Goal: Communication & Community: Answer question/provide support

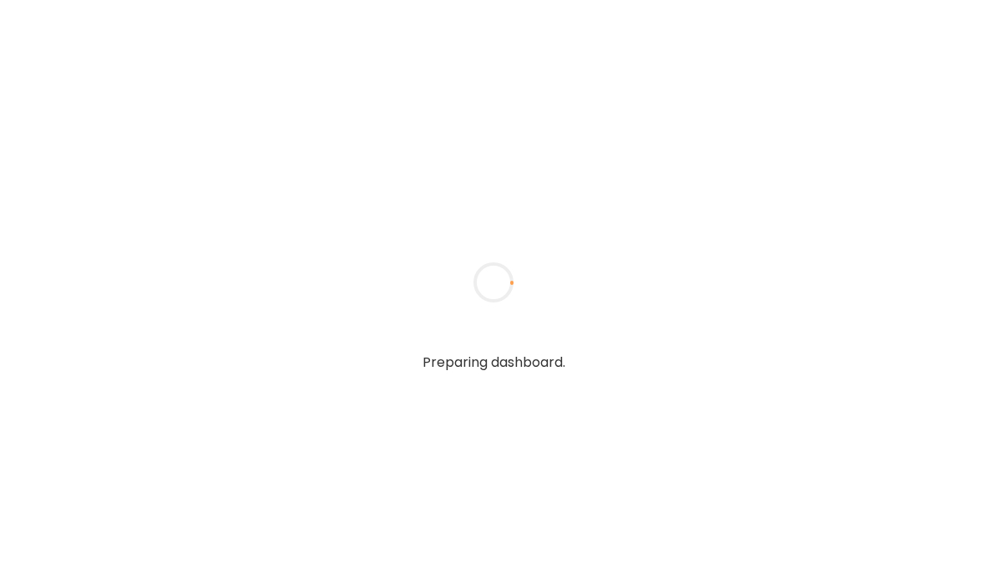
type textarea "**********"
type input "**********"
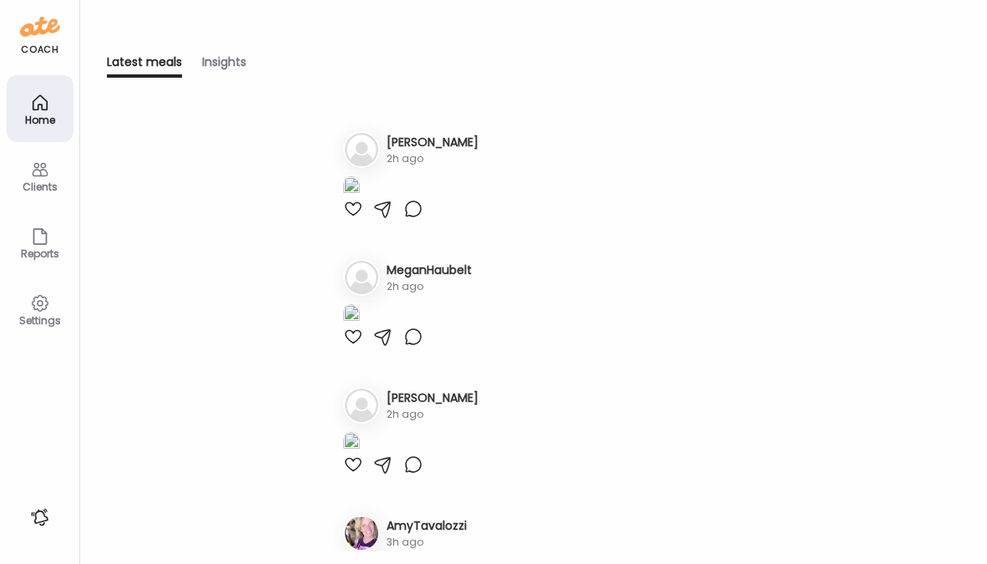
type input "**********"
click at [55, 173] on div "Clients" at bounding box center [40, 175] width 67 height 67
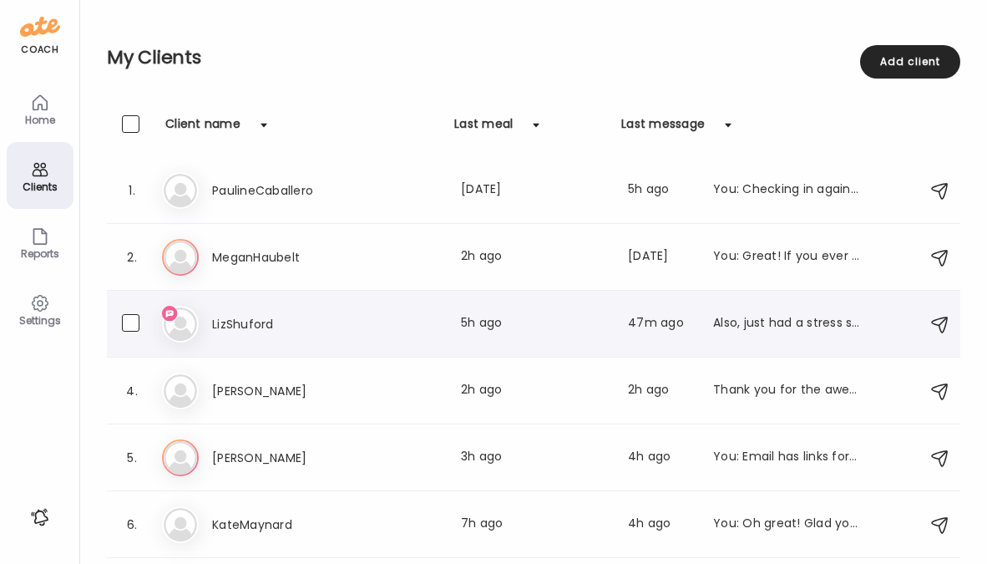
click at [241, 318] on h3 "LizShuford" at bounding box center [285, 324] width 147 height 20
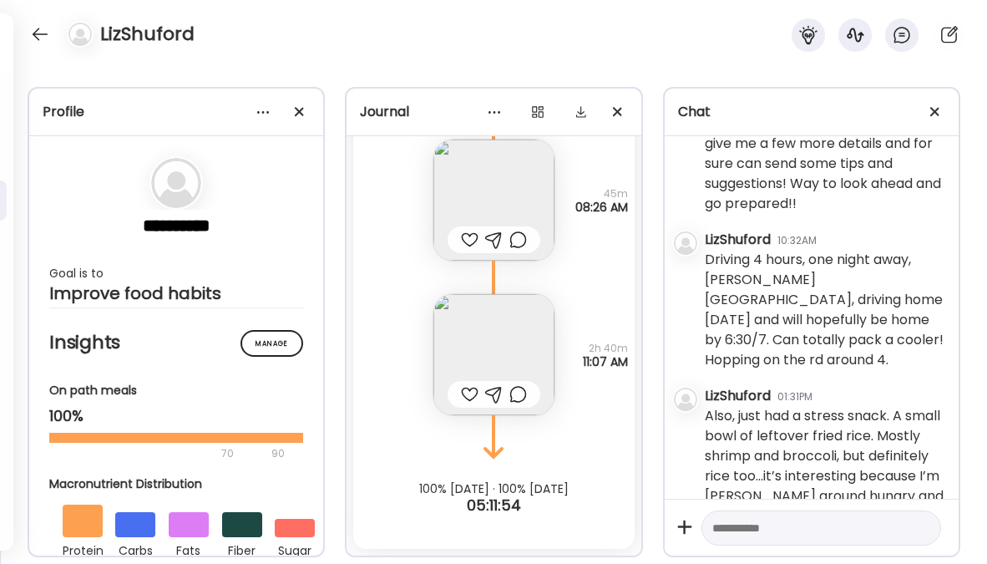
scroll to position [1439, 0]
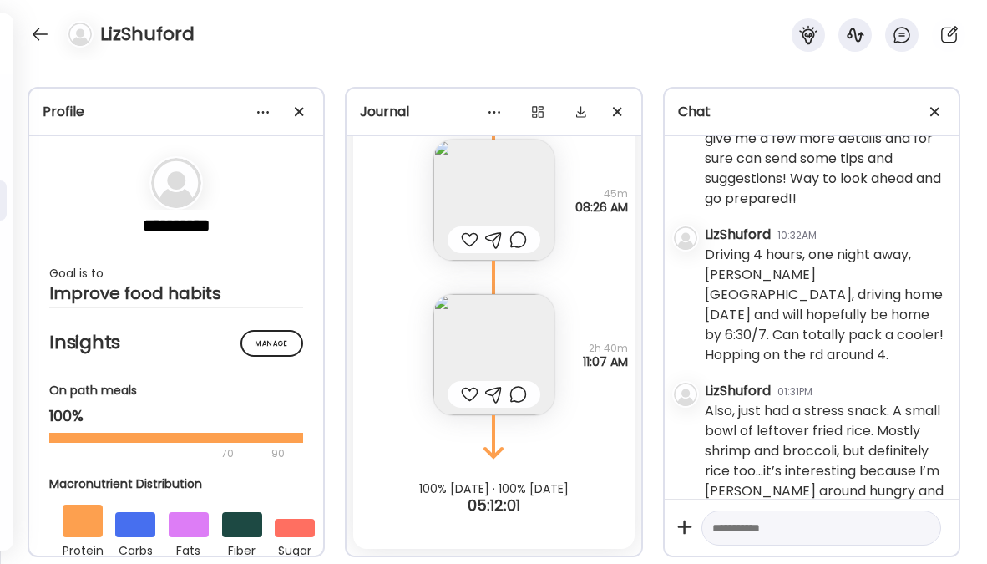
click at [781, 526] on textarea at bounding box center [806, 528] width 188 height 20
type textarea "**********"
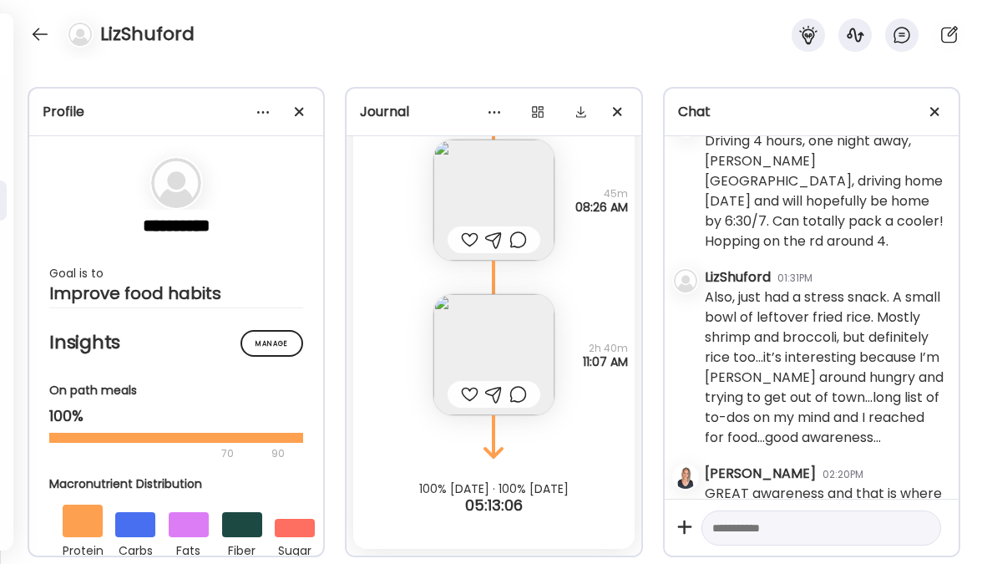
scroll to position [1699, 0]
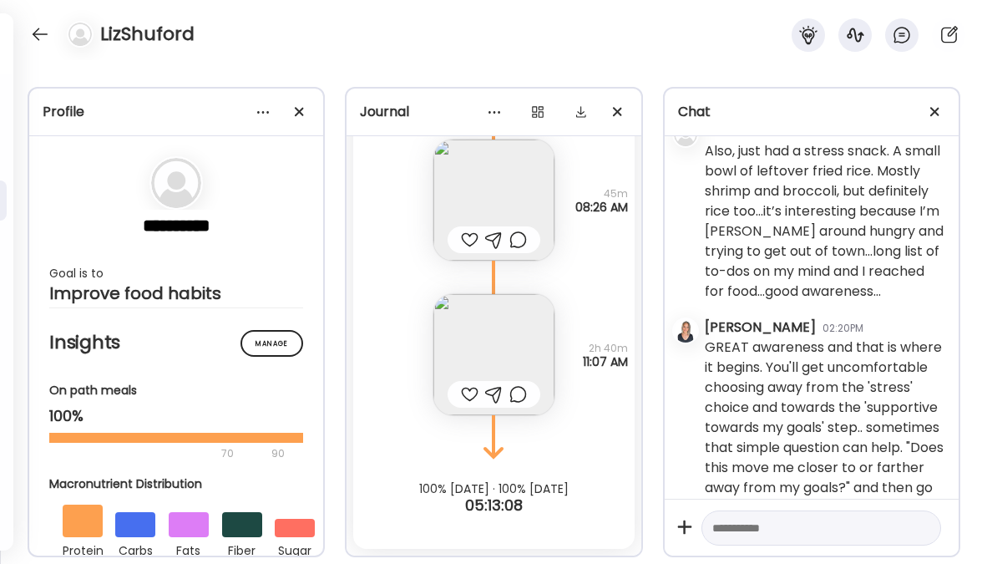
click at [791, 519] on textarea at bounding box center [806, 528] width 188 height 20
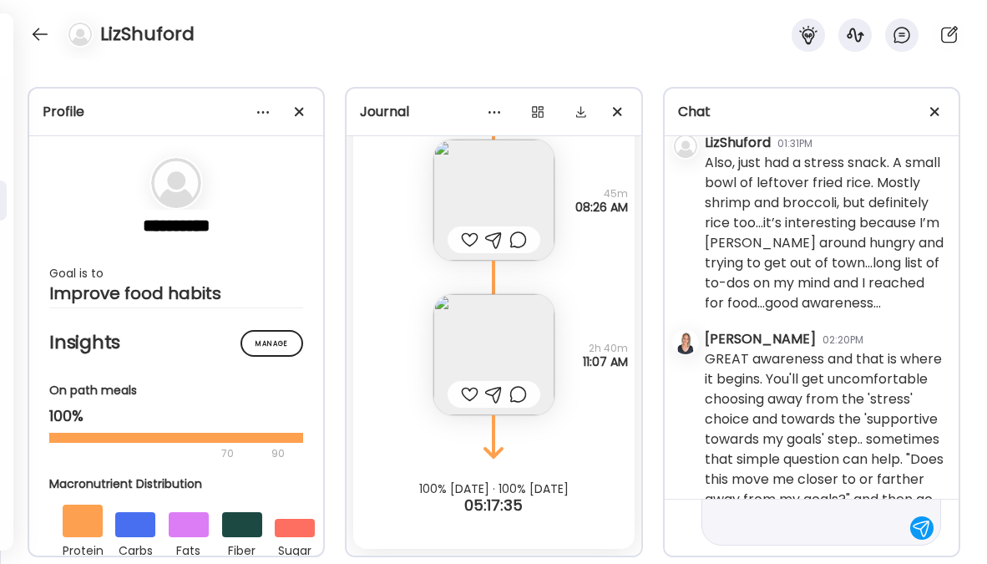
scroll to position [740, 0]
type textarea "**********"
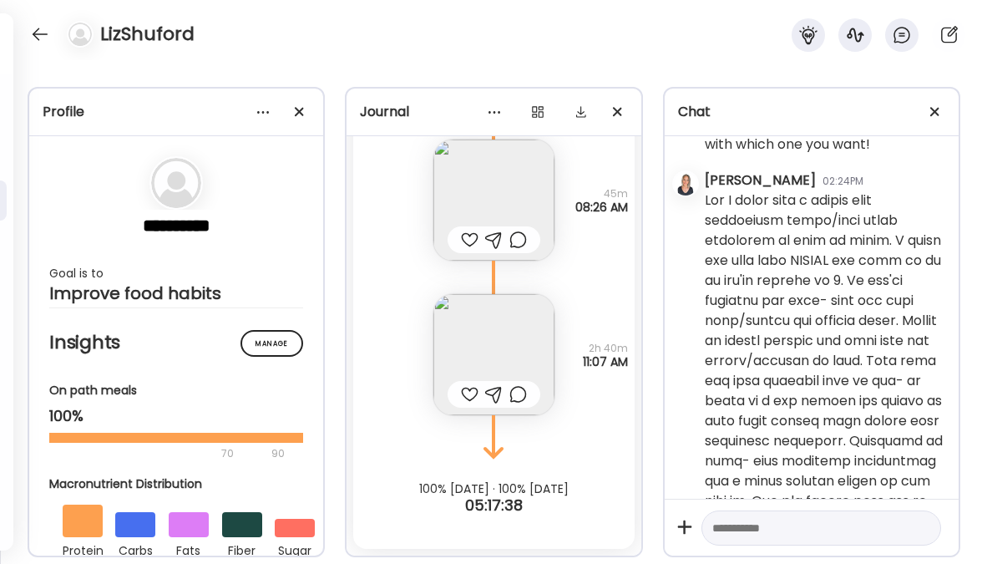
scroll to position [2062, 0]
click at [719, 525] on textarea at bounding box center [806, 528] width 188 height 20
type textarea "**********"
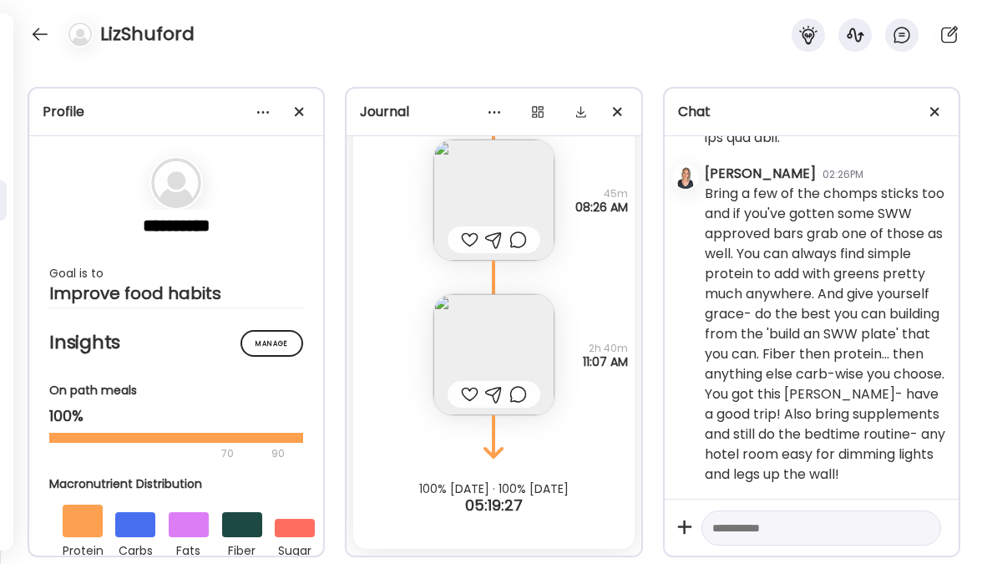
scroll to position [2793, 0]
click at [40, 28] on div at bounding box center [40, 34] width 27 height 27
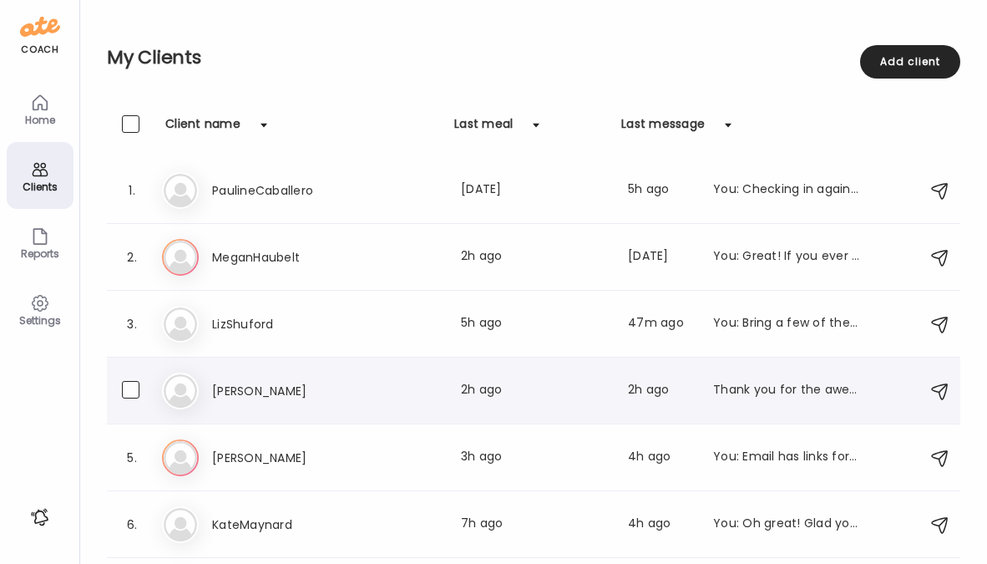
scroll to position [125, 0]
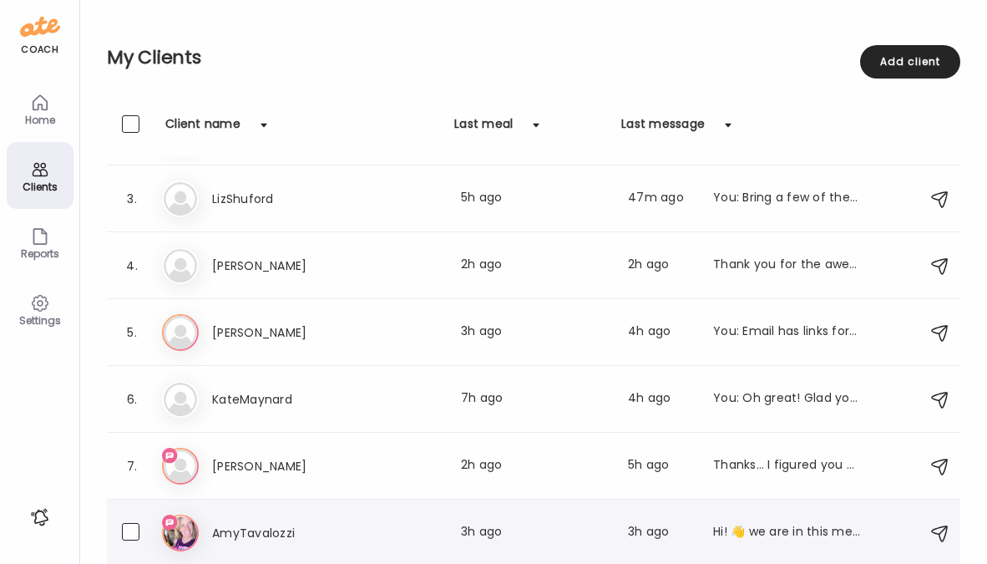
click at [264, 535] on h3 "AmyTavalozzi" at bounding box center [285, 533] width 147 height 20
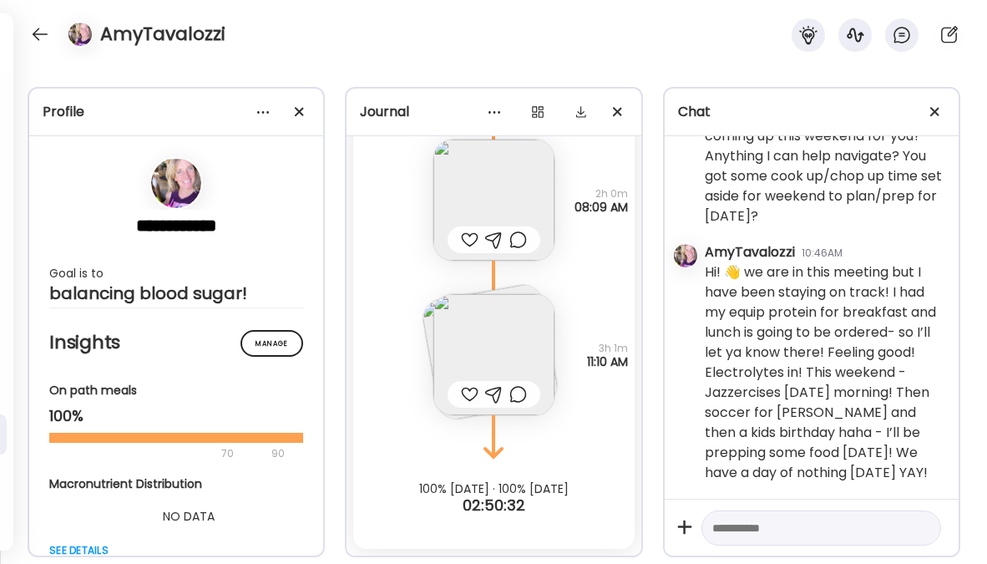
scroll to position [8400, 0]
click at [801, 526] on textarea at bounding box center [806, 528] width 188 height 20
type textarea "**********"
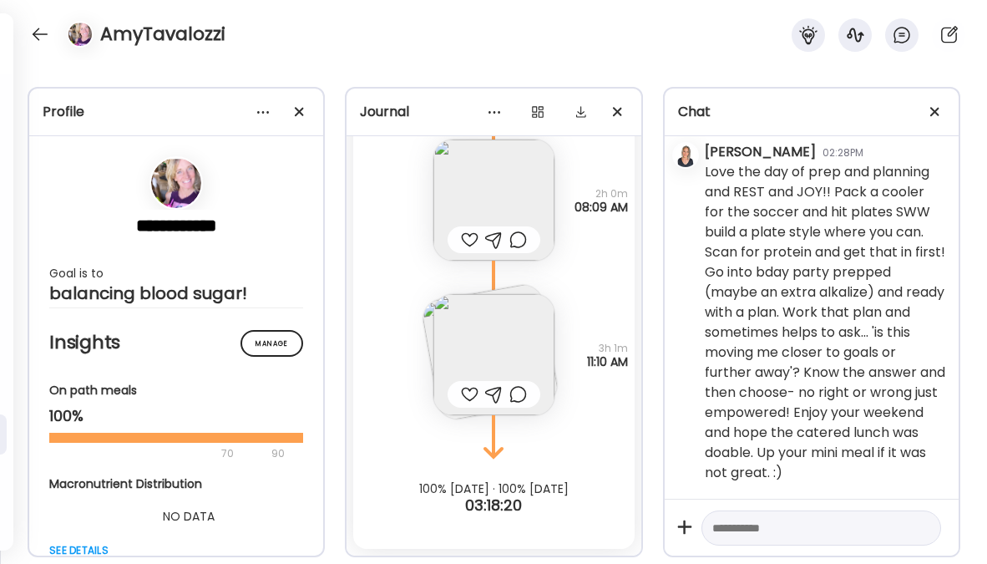
scroll to position [8757, 0]
click at [40, 32] on div at bounding box center [40, 34] width 27 height 27
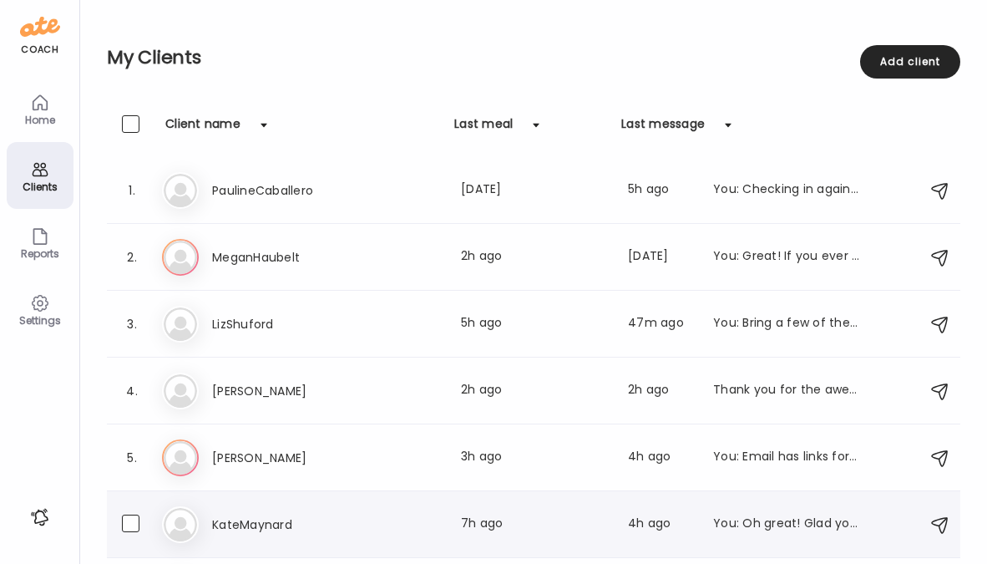
scroll to position [125, 0]
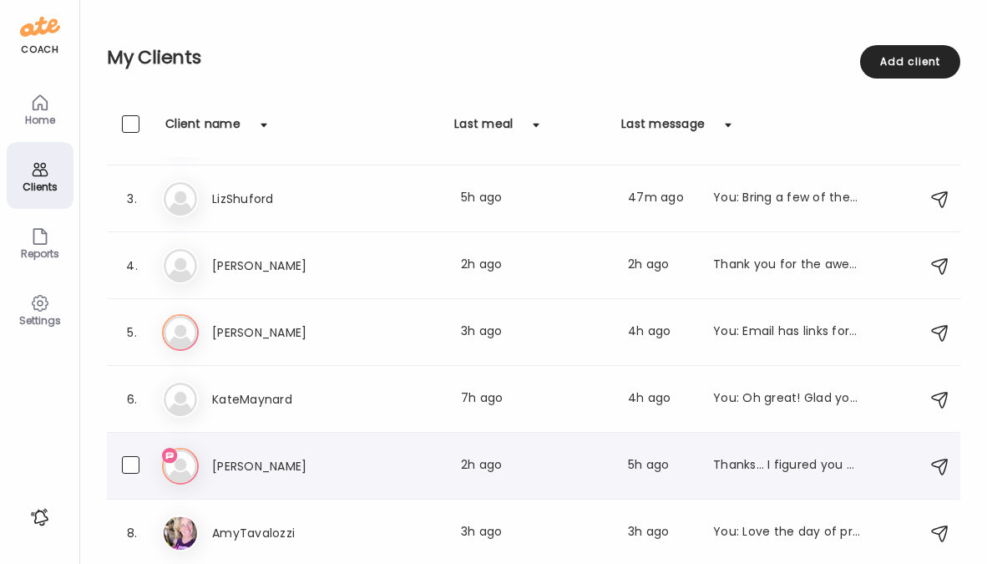
click at [252, 468] on h3 "[PERSON_NAME]" at bounding box center [285, 466] width 147 height 20
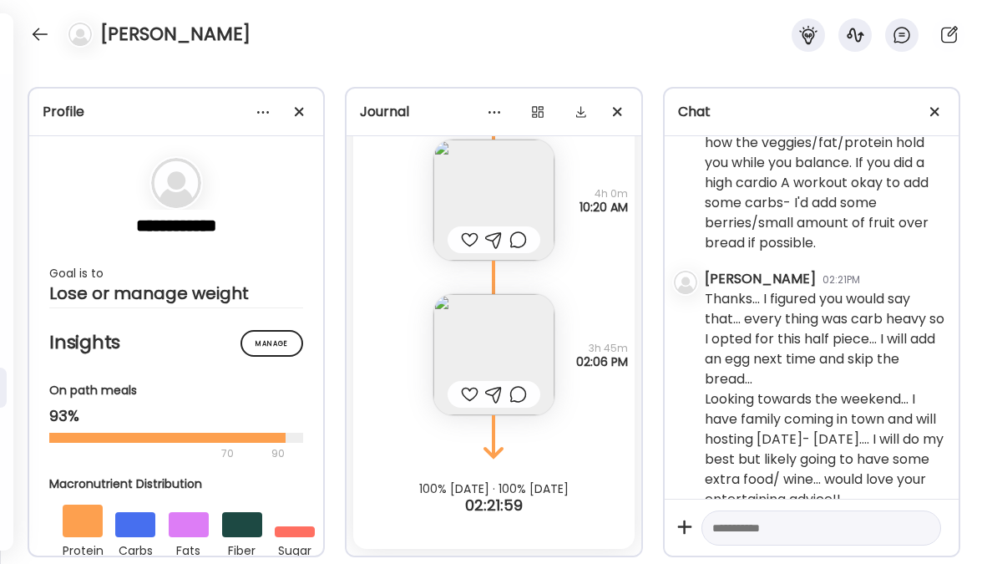
scroll to position [3576, 0]
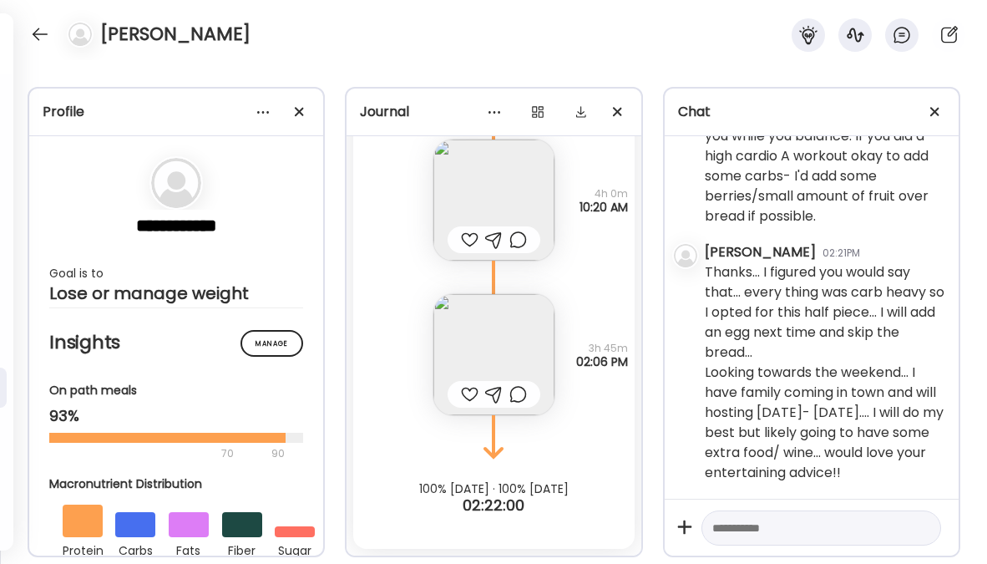
click at [741, 526] on textarea at bounding box center [806, 528] width 188 height 20
click at [761, 524] on textarea at bounding box center [806, 528] width 188 height 20
type textarea "**********"
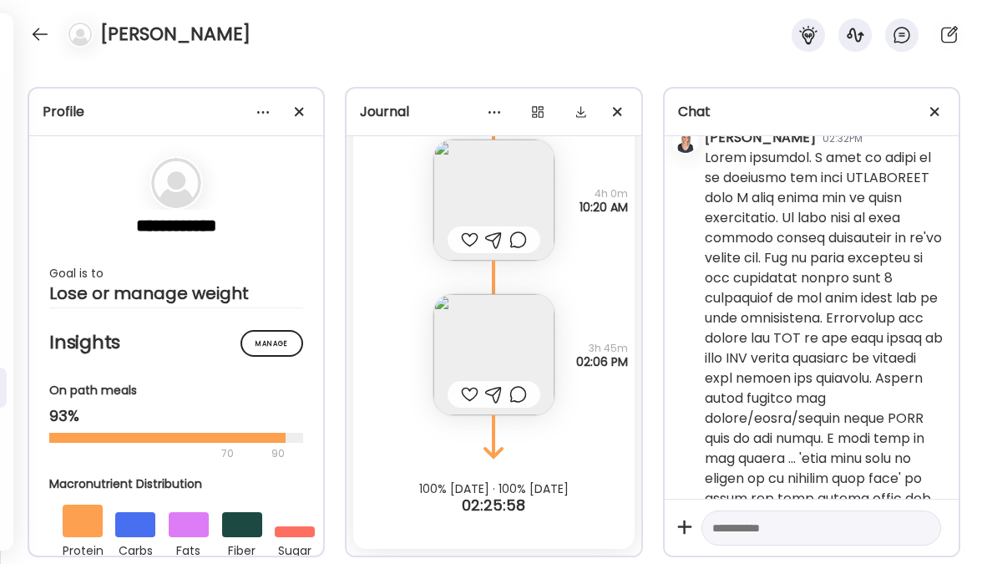
scroll to position [3939, 0]
click at [35, 32] on div at bounding box center [40, 34] width 27 height 27
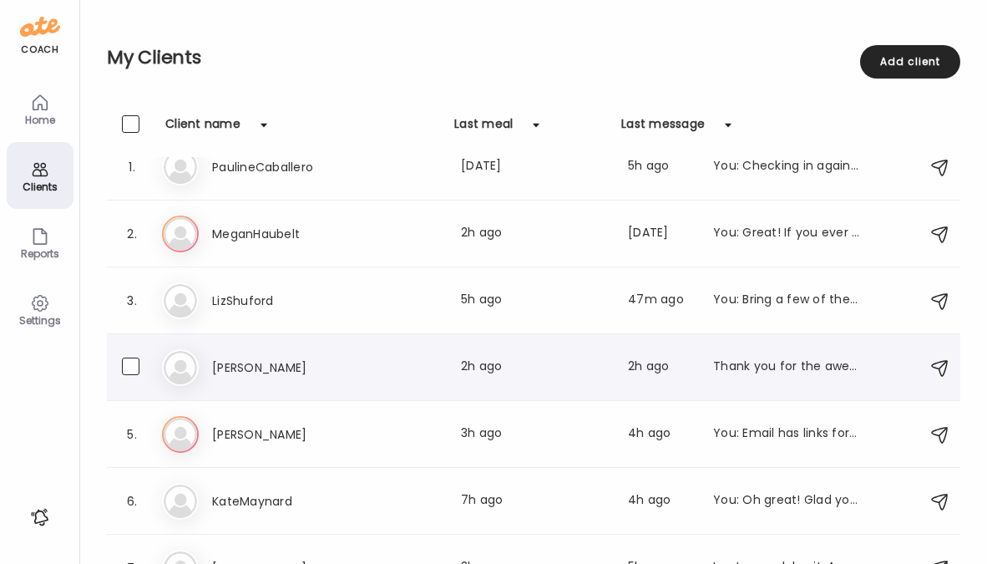
scroll to position [0, 0]
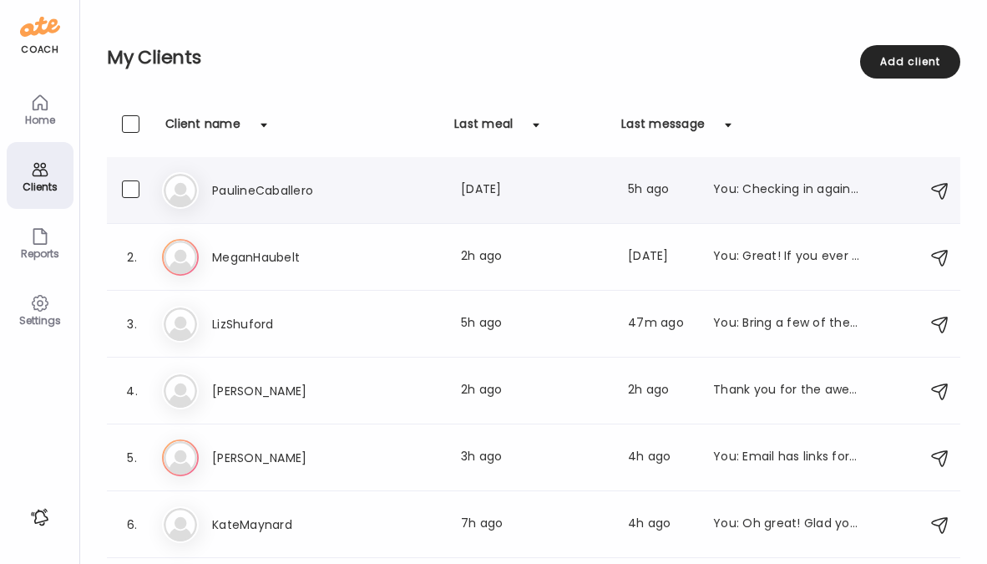
click at [424, 195] on div "PaulineCaballero Last meal: [DATE] Last message: 5h ago You: Checking in again …" at bounding box center [536, 190] width 648 height 20
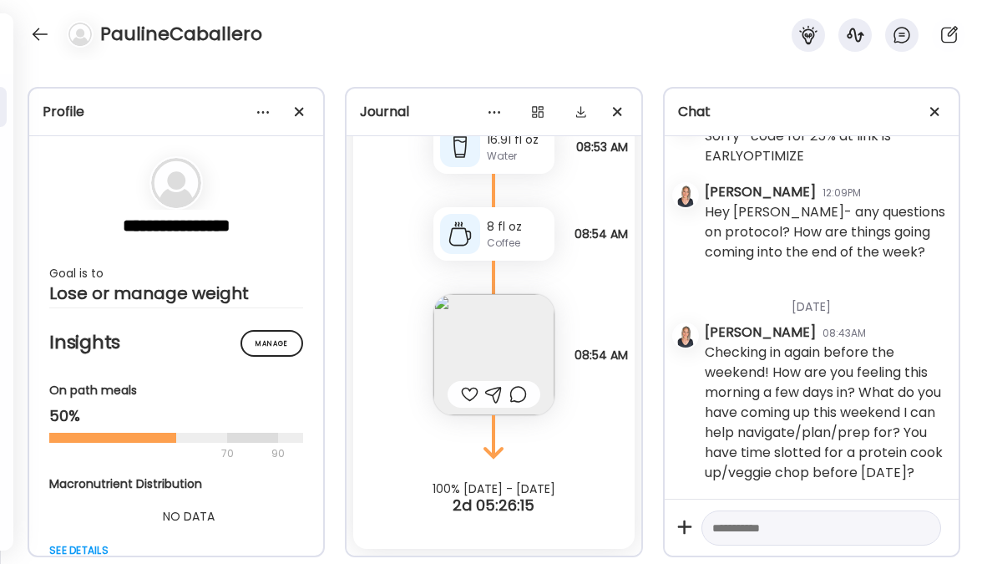
scroll to position [754, 0]
click at [775, 526] on textarea at bounding box center [806, 528] width 188 height 20
type textarea "**********"
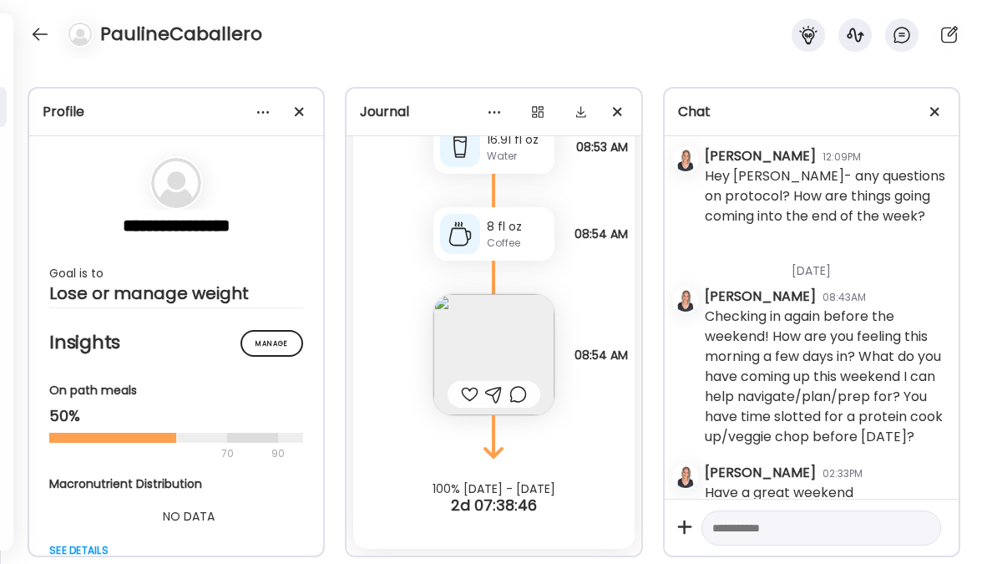
scroll to position [810, 0]
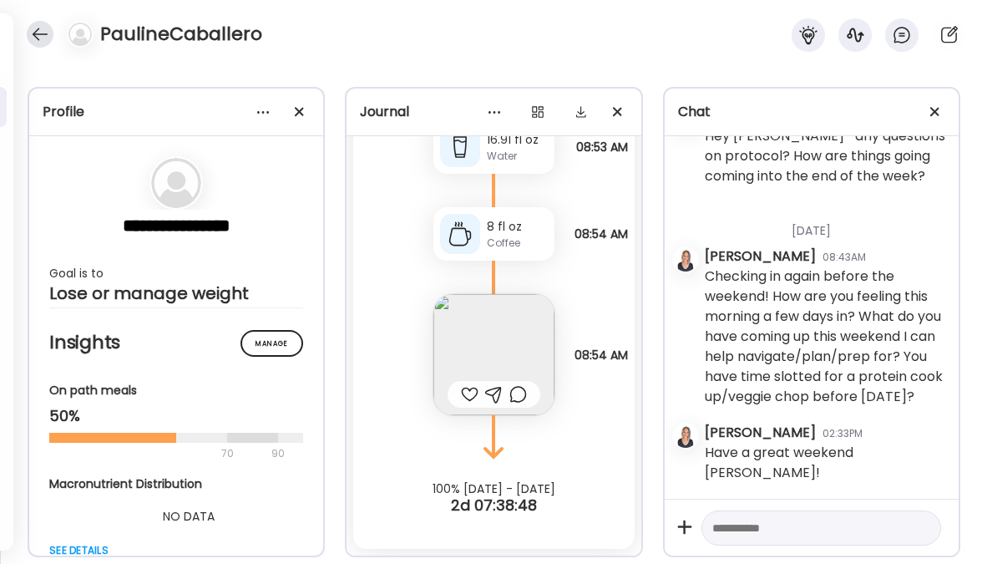
click at [44, 35] on div at bounding box center [40, 34] width 27 height 27
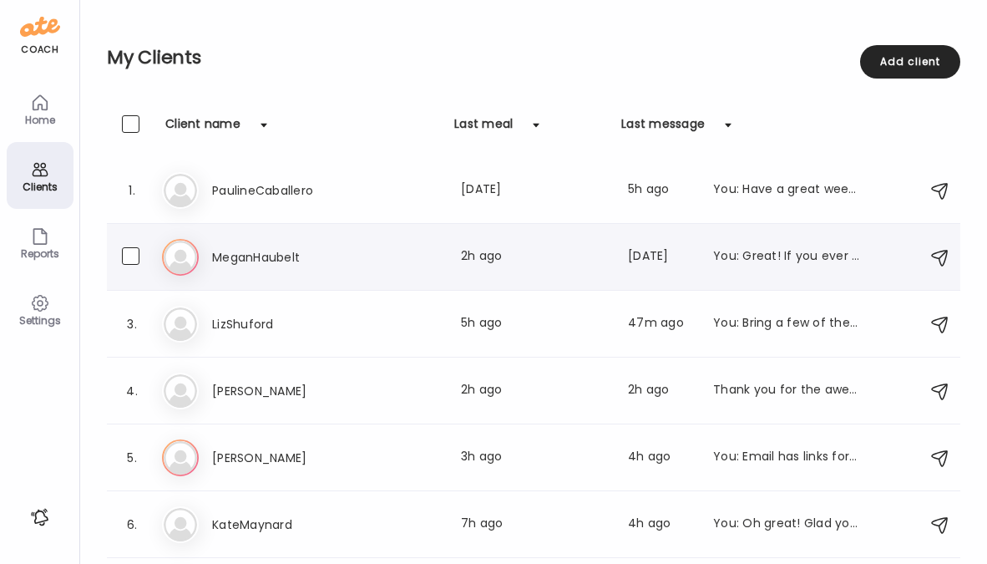
click at [237, 255] on h3 "MeganHaubelt" at bounding box center [285, 257] width 147 height 20
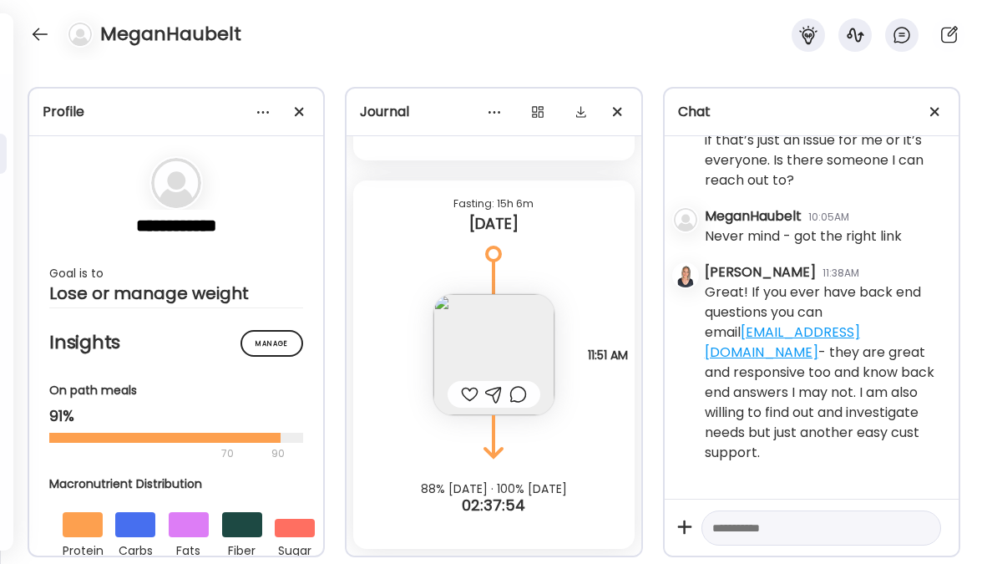
scroll to position [8085, 0]
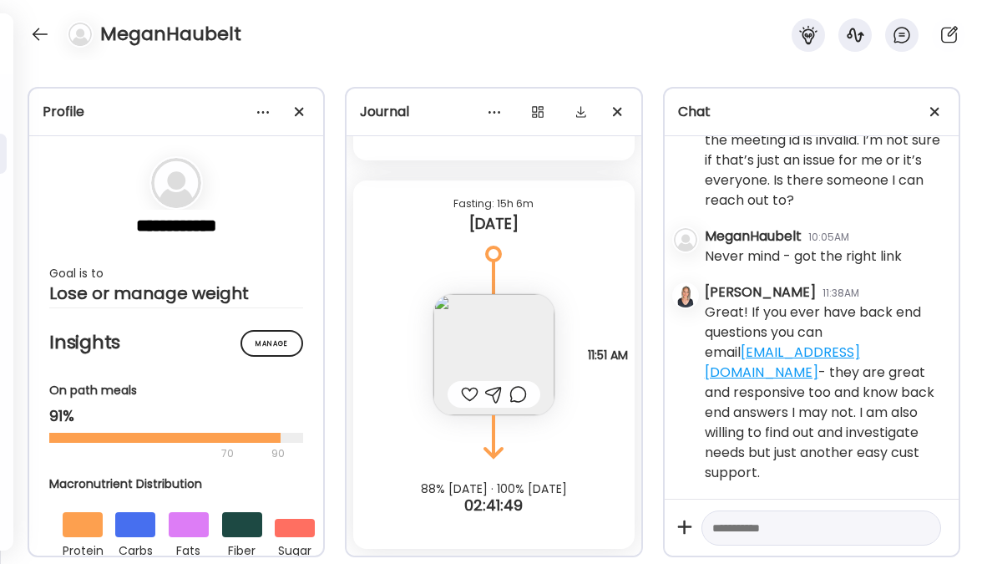
click at [738, 523] on textarea at bounding box center [806, 528] width 188 height 20
type textarea "**********"
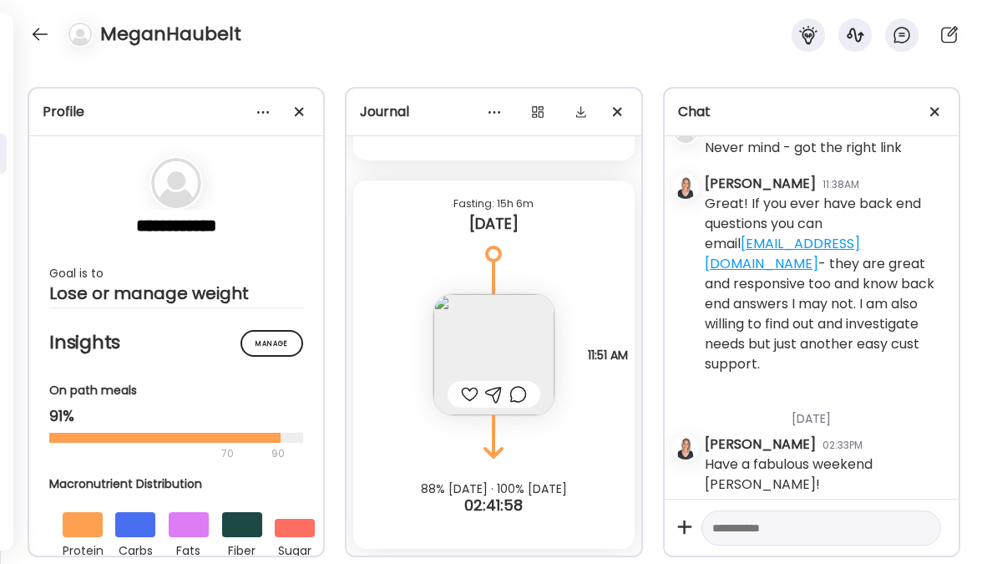
scroll to position [8186, 0]
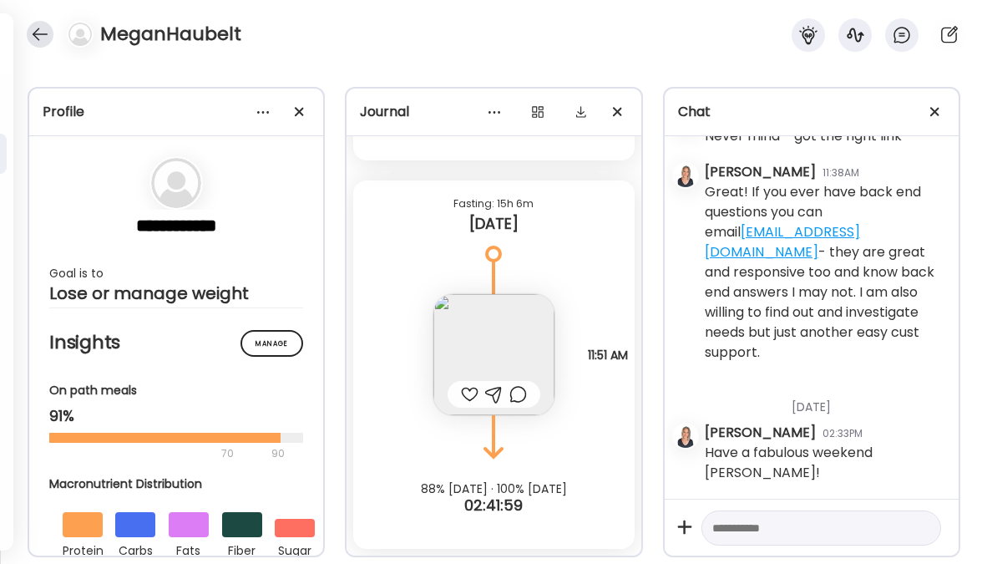
click at [45, 35] on div at bounding box center [40, 34] width 27 height 27
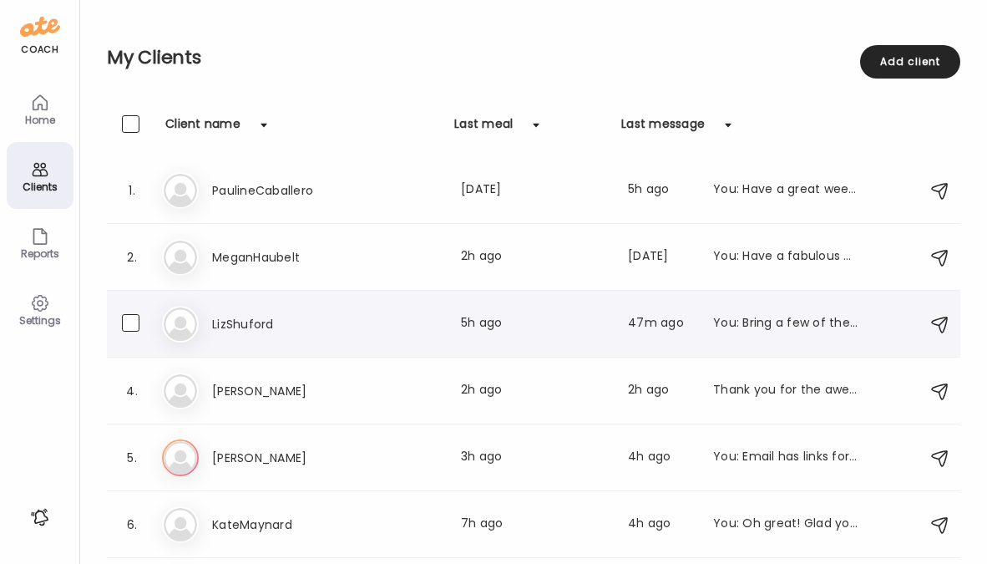
click at [314, 329] on h3 "LizShuford" at bounding box center [285, 324] width 147 height 20
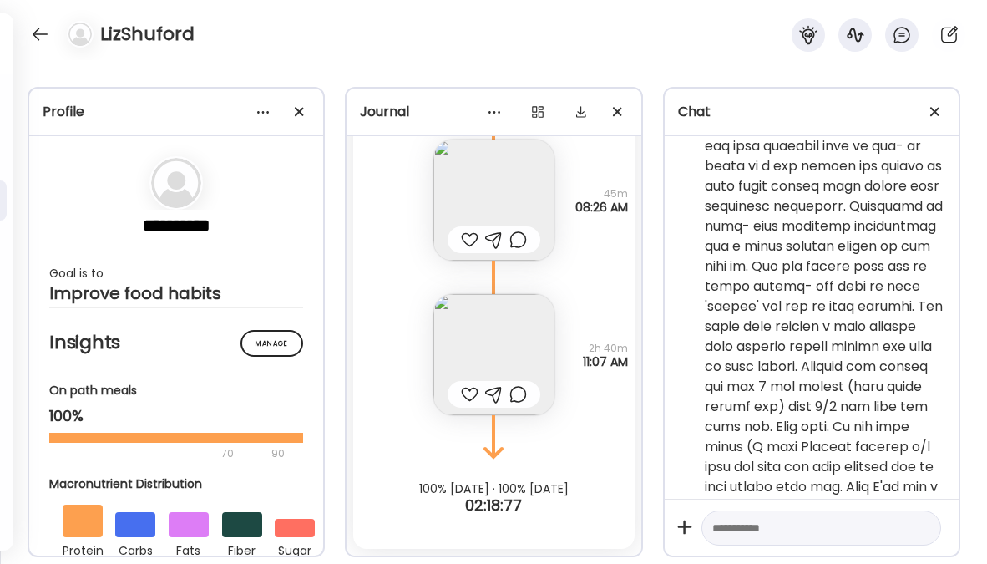
scroll to position [2793, 0]
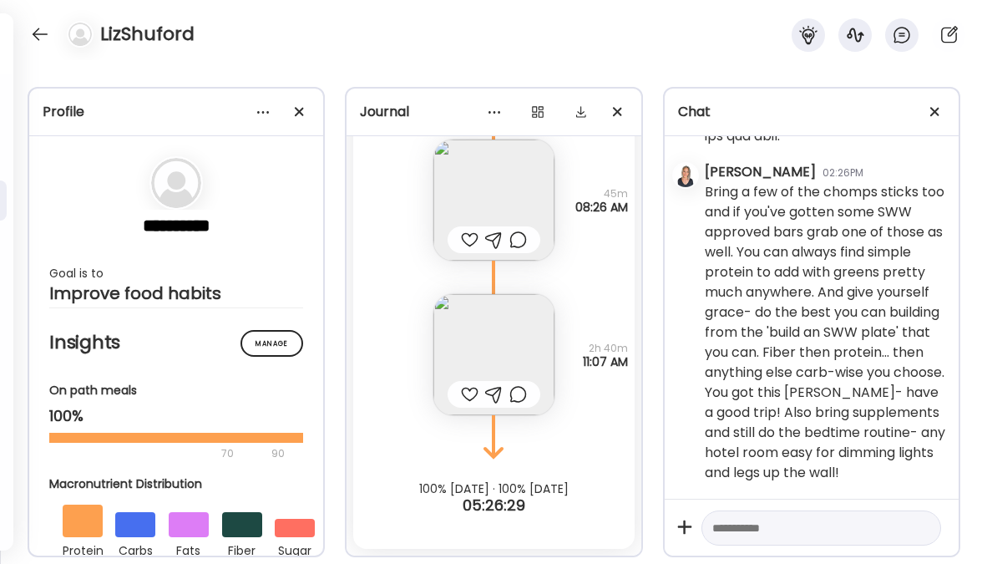
click at [765, 527] on textarea at bounding box center [806, 528] width 188 height 20
type textarea "**********"
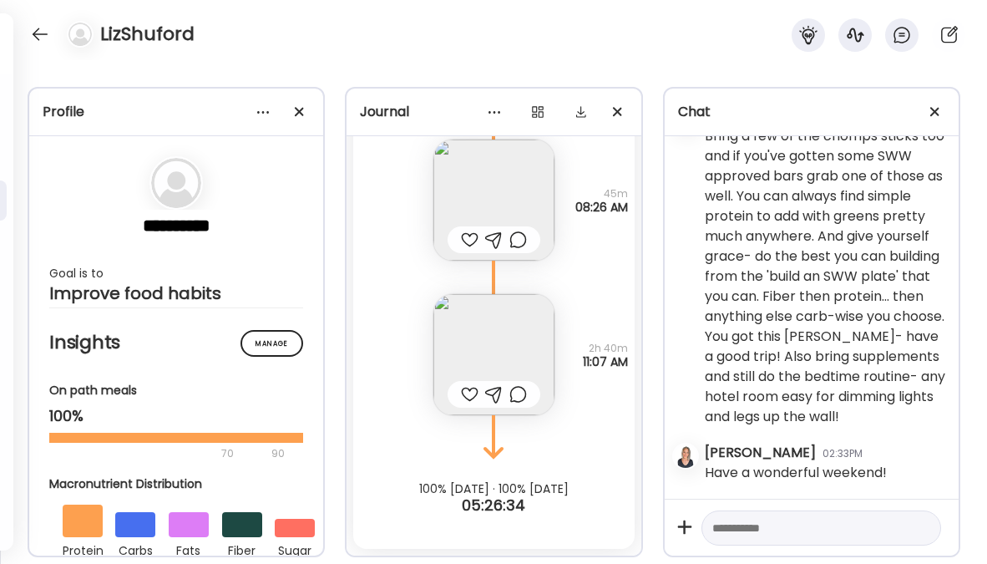
scroll to position [2850, 0]
click at [33, 34] on div at bounding box center [40, 34] width 27 height 27
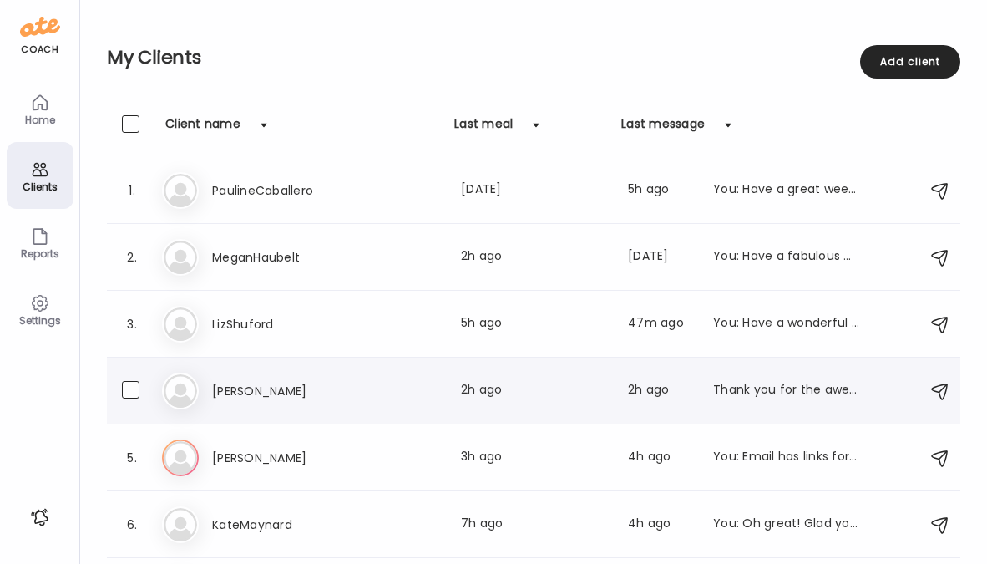
click at [338, 393] on h3 "[PERSON_NAME]" at bounding box center [285, 391] width 147 height 20
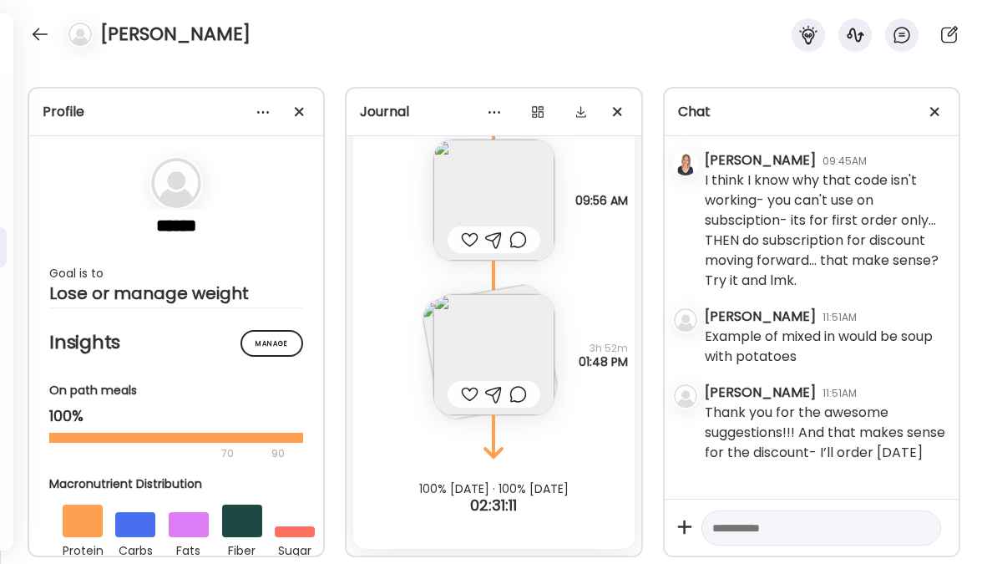
scroll to position [4961, 0]
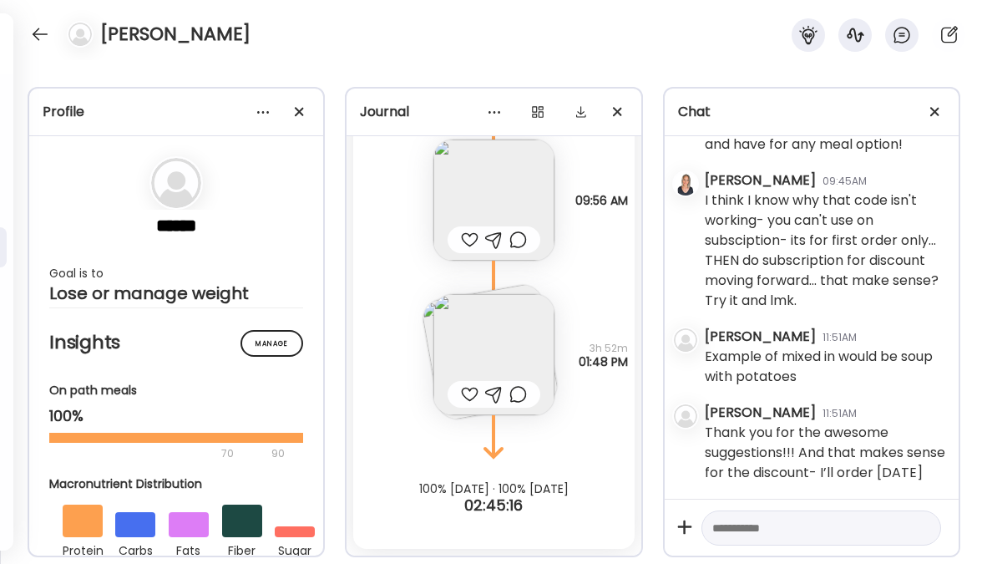
click at [782, 536] on textarea at bounding box center [806, 528] width 188 height 20
type textarea "**********"
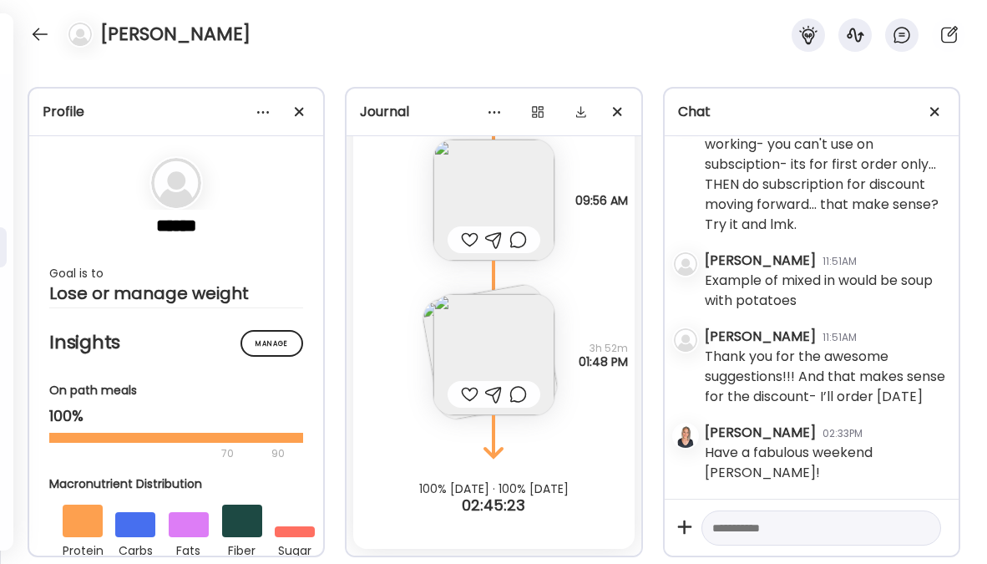
scroll to position [5017, 0]
click at [28, 38] on div at bounding box center [40, 34] width 27 height 27
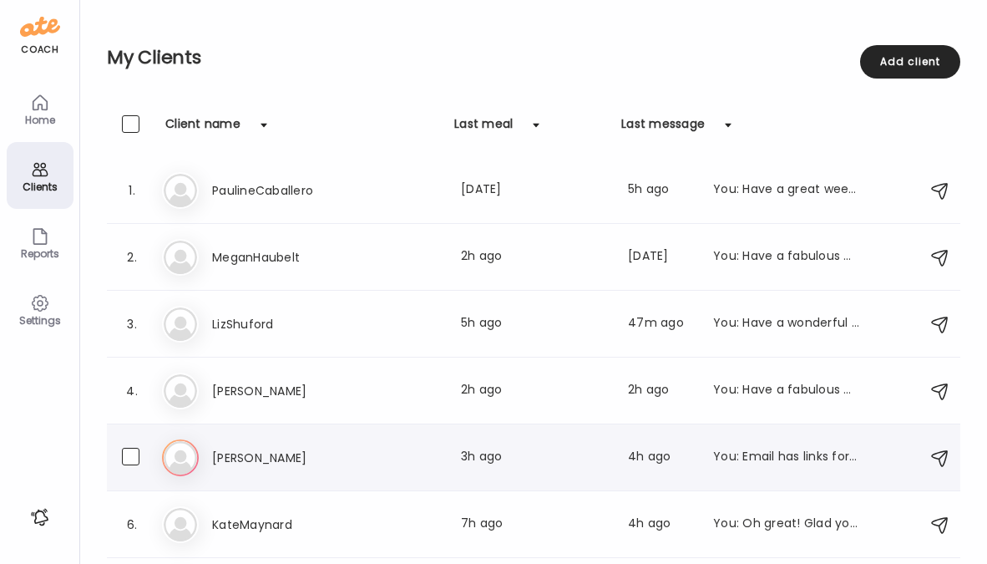
click at [237, 454] on h3 "[PERSON_NAME]" at bounding box center [285, 457] width 147 height 20
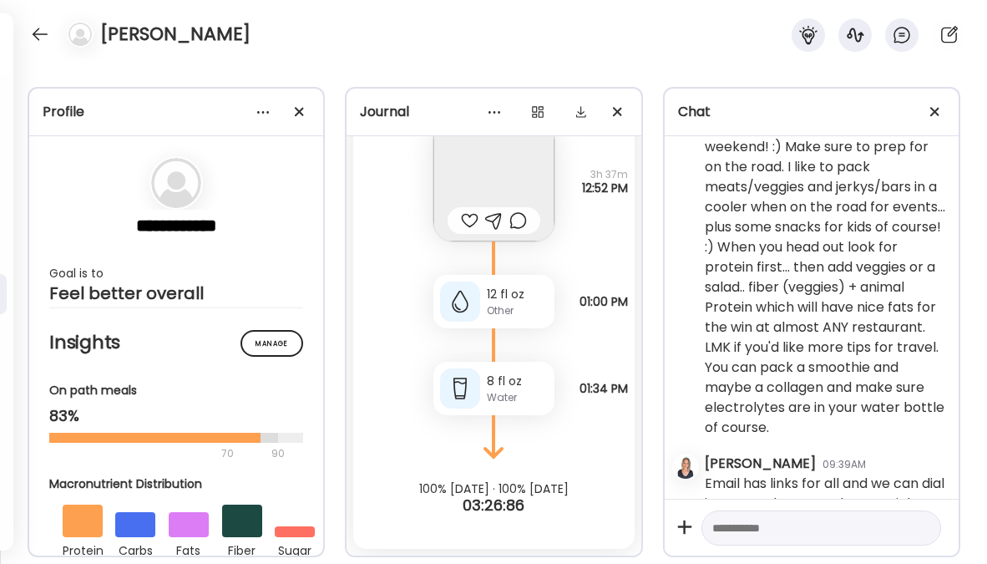
scroll to position [2510, 0]
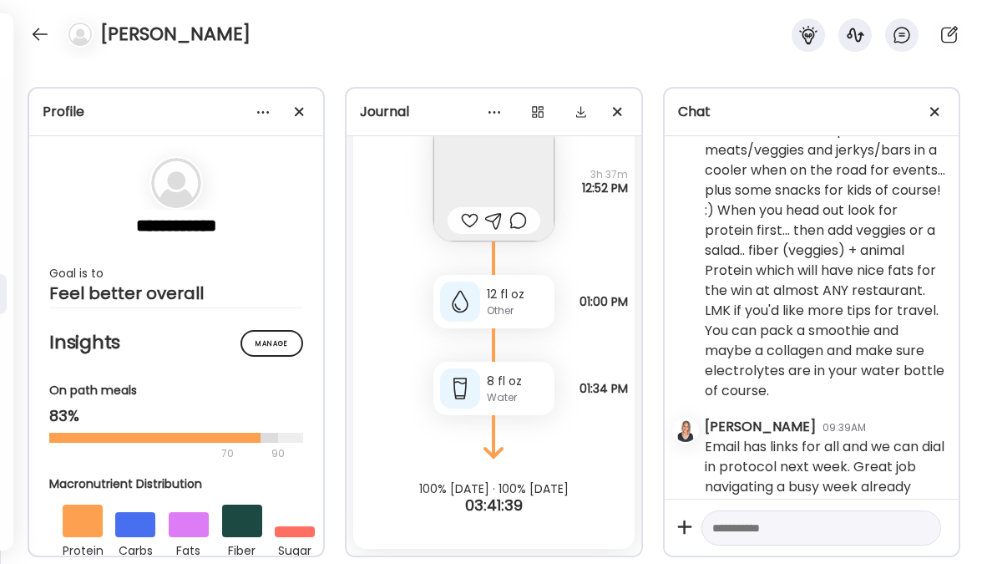
click at [771, 530] on textarea at bounding box center [806, 528] width 188 height 20
type textarea "**********"
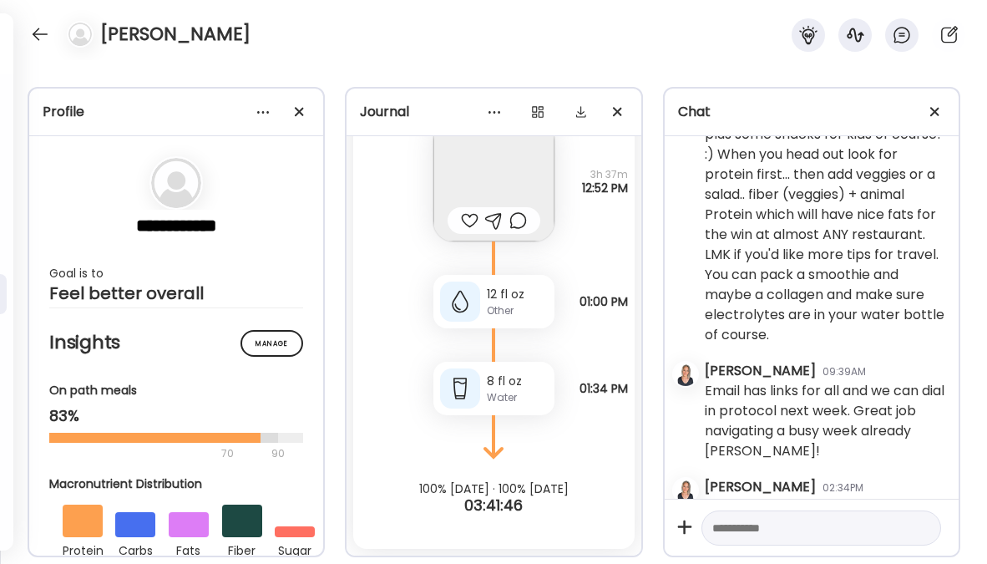
scroll to position [2565, 0]
click at [38, 32] on div at bounding box center [40, 34] width 27 height 27
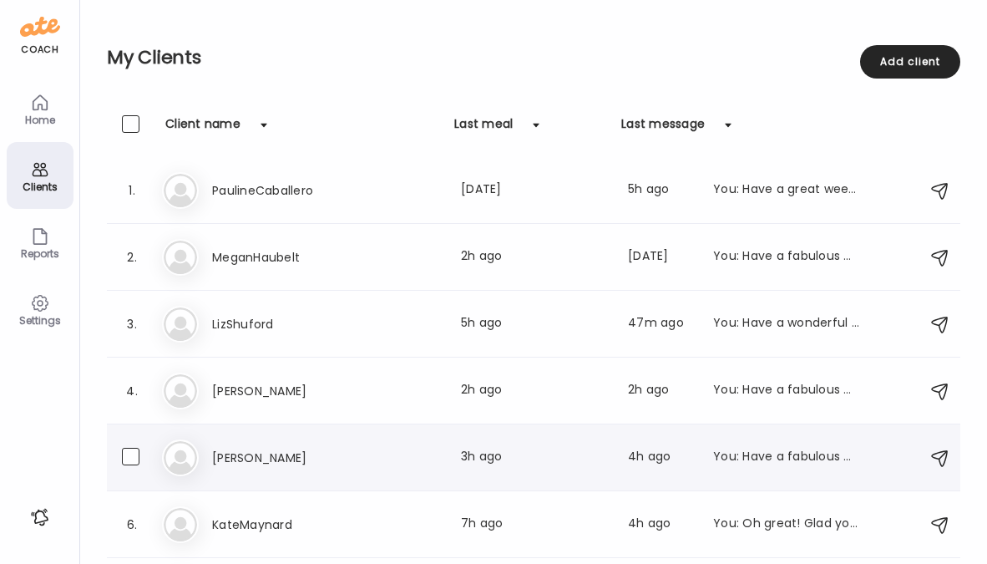
scroll to position [125, 0]
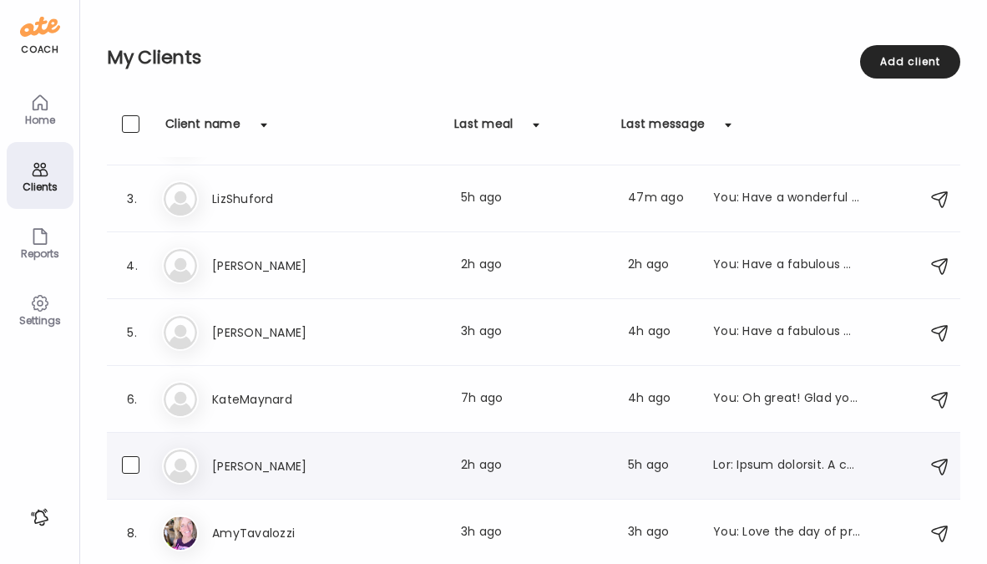
click at [237, 461] on h3 "[PERSON_NAME]" at bounding box center [285, 466] width 147 height 20
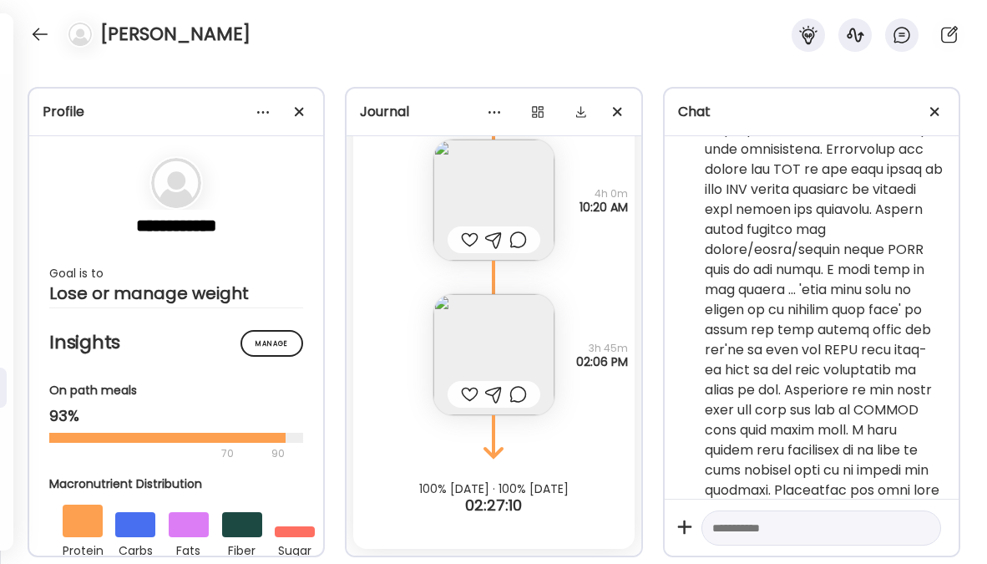
scroll to position [4274, 0]
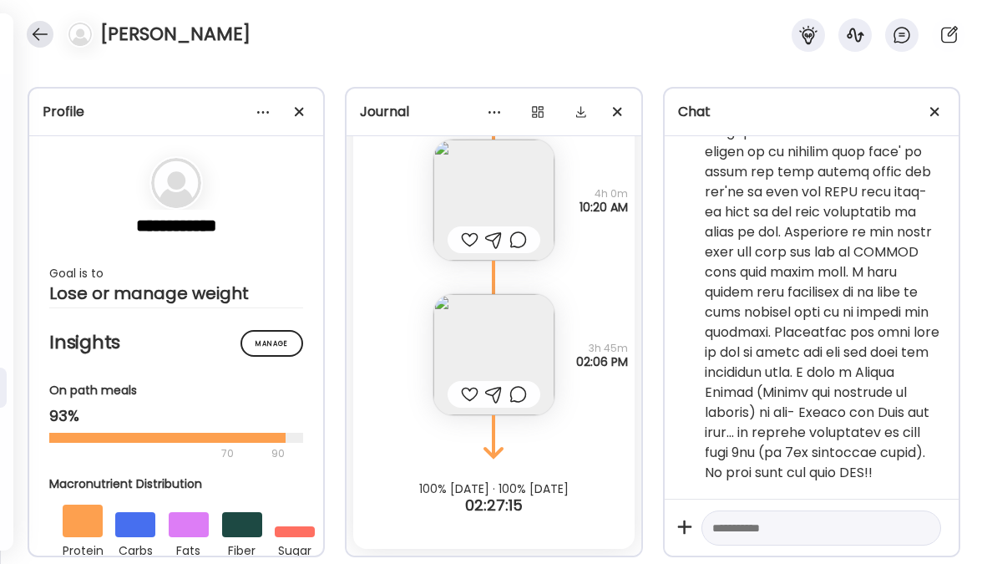
click at [41, 42] on div at bounding box center [40, 34] width 27 height 27
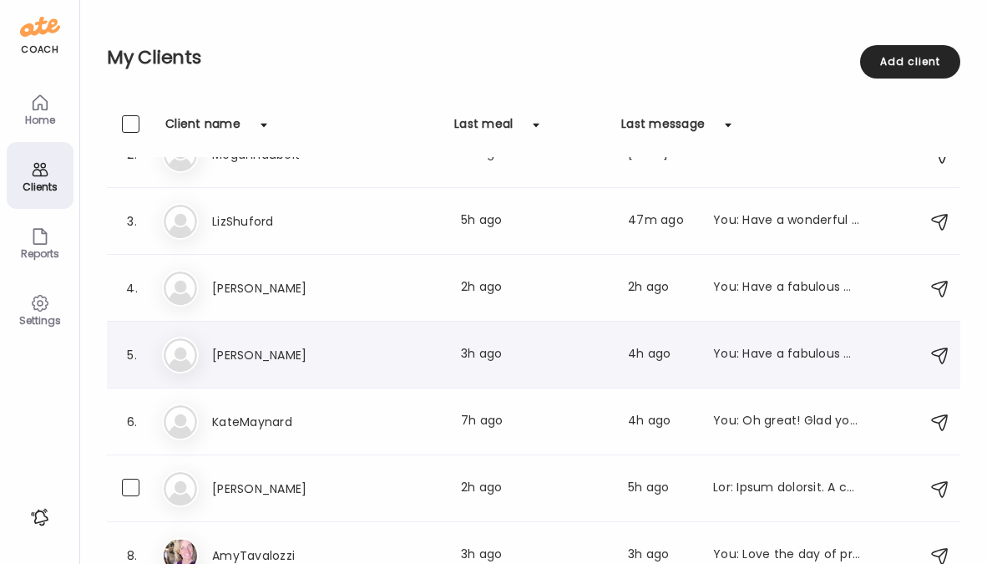
scroll to position [125, 0]
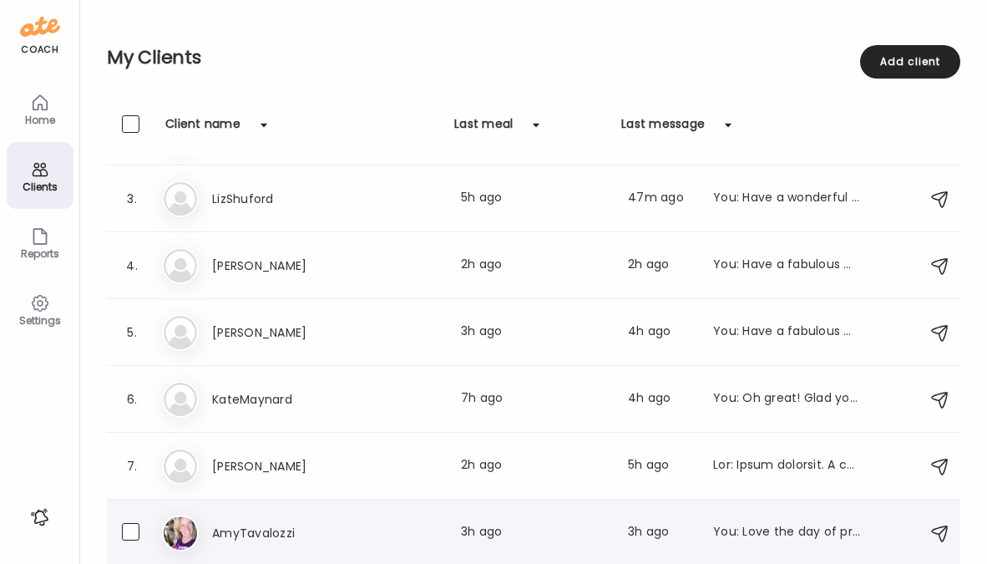
click at [247, 525] on h3 "AmyTavalozzi" at bounding box center [285, 533] width 147 height 20
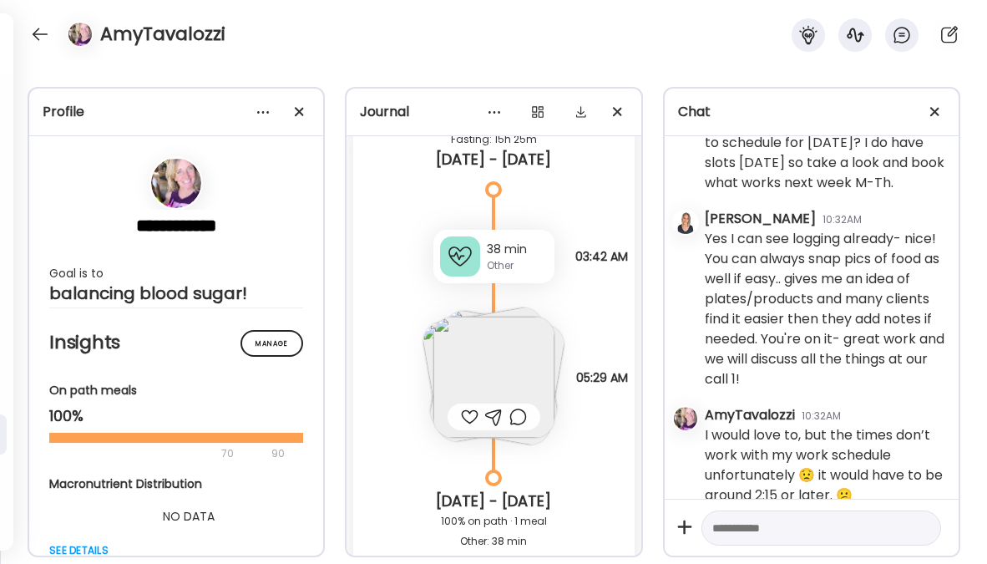
scroll to position [0, 0]
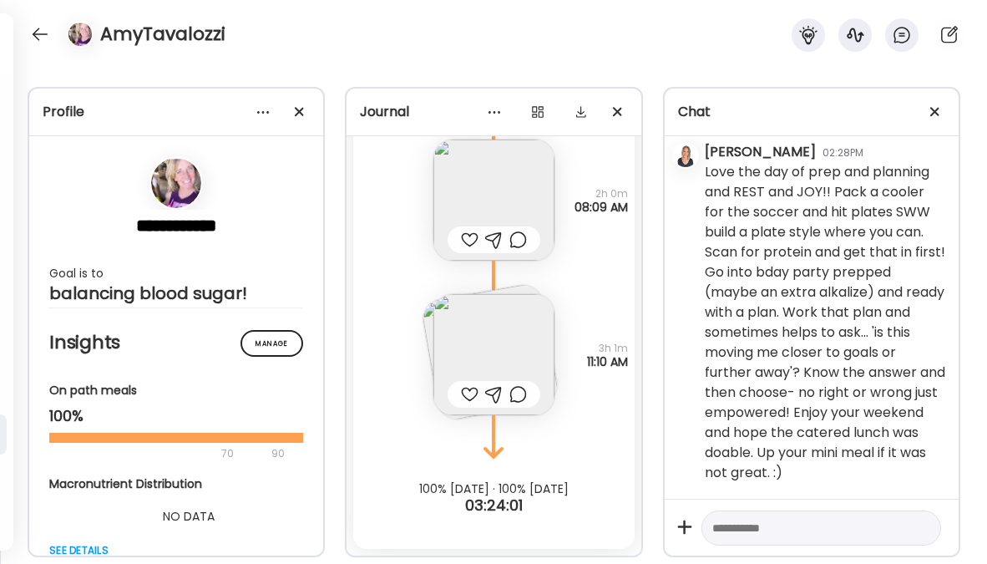
click at [751, 528] on textarea at bounding box center [806, 528] width 188 height 20
type textarea "**********"
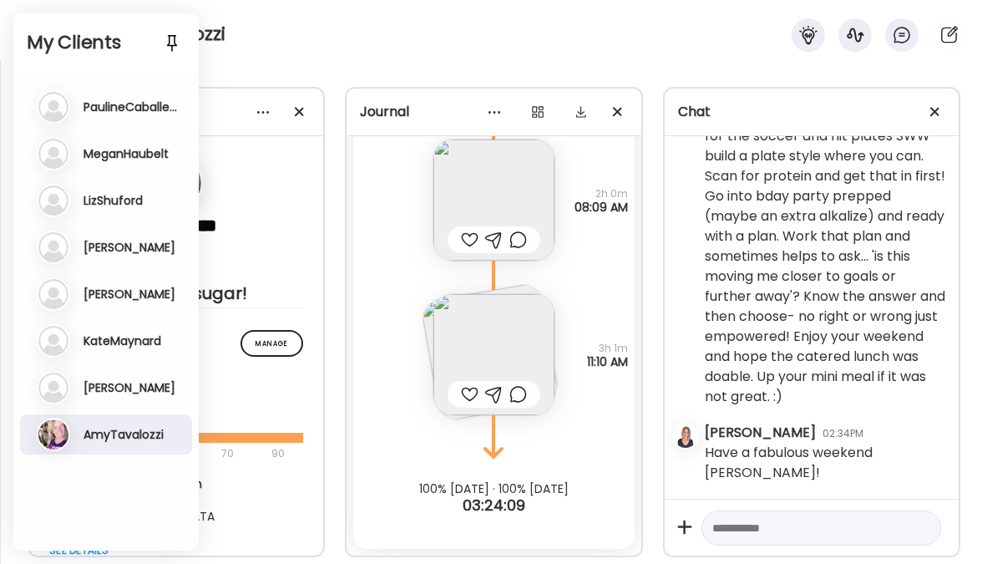
click at [98, 341] on h3 "KateMaynard" at bounding box center [122, 340] width 78 height 15
